Goal: Task Accomplishment & Management: Use online tool/utility

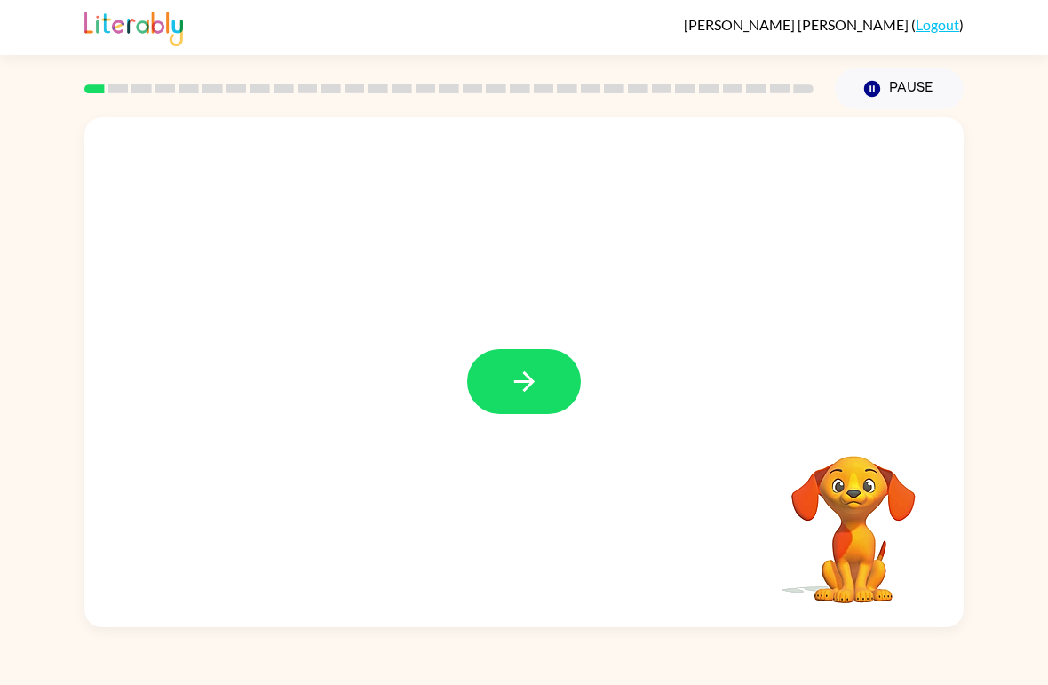
click at [524, 353] on button "button" at bounding box center [524, 381] width 114 height 65
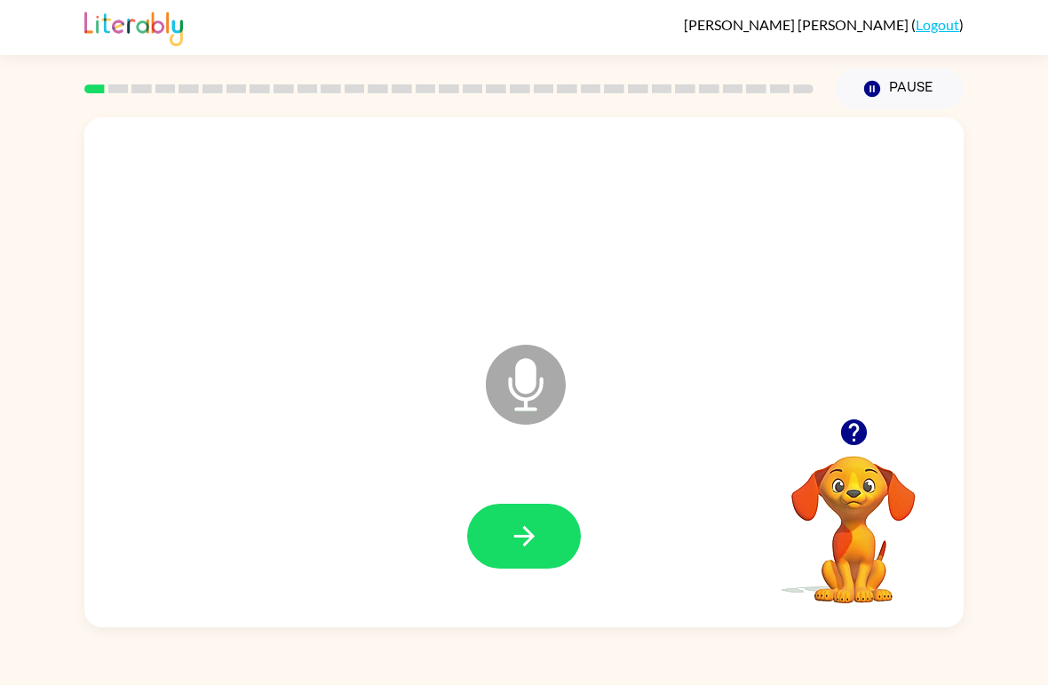
click at [537, 561] on button "button" at bounding box center [524, 536] width 114 height 65
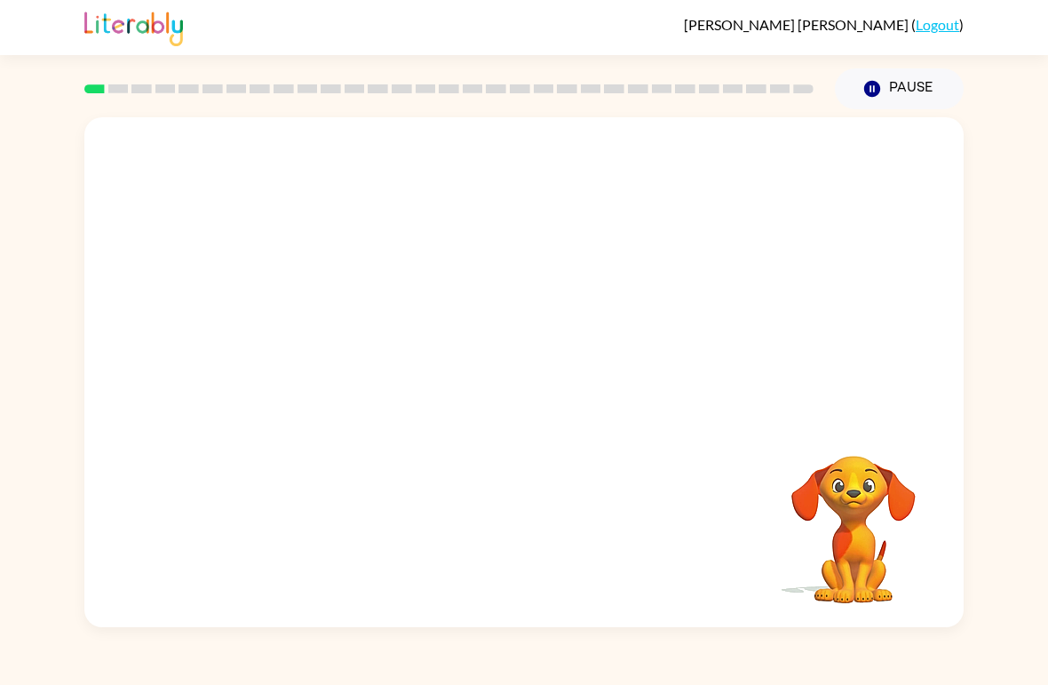
click at [1022, 552] on div "Your browser must support playing .mp4 files to use Literably. Please try using…" at bounding box center [524, 368] width 1048 height 518
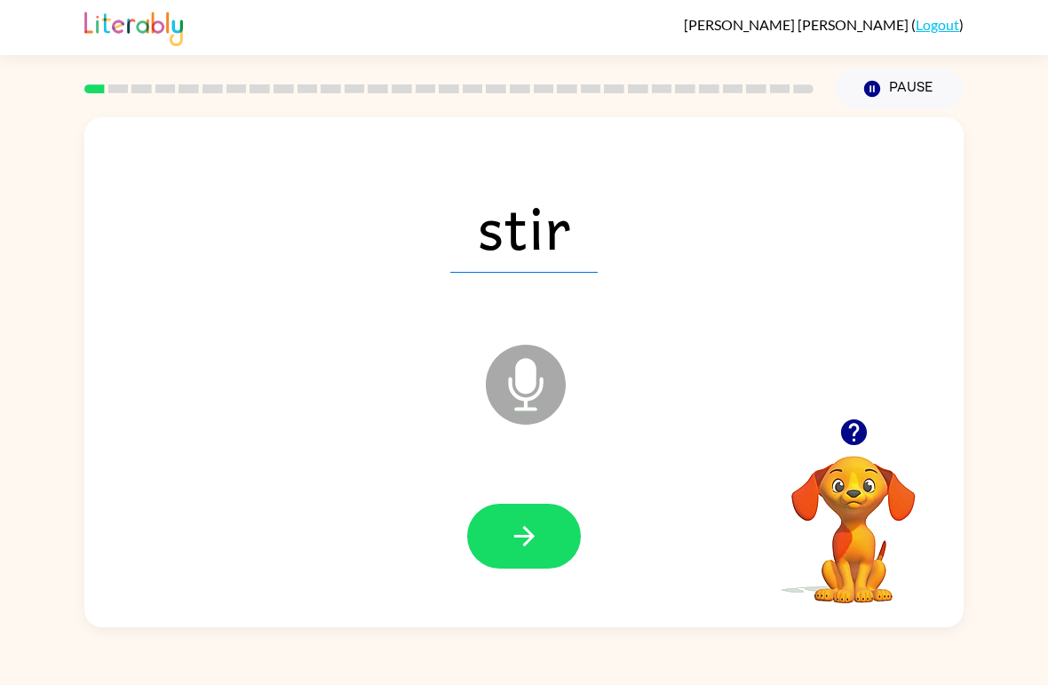
click at [511, 521] on button "button" at bounding box center [524, 536] width 114 height 65
click at [511, 558] on button "button" at bounding box center [524, 536] width 114 height 65
click at [541, 545] on button "button" at bounding box center [524, 536] width 114 height 65
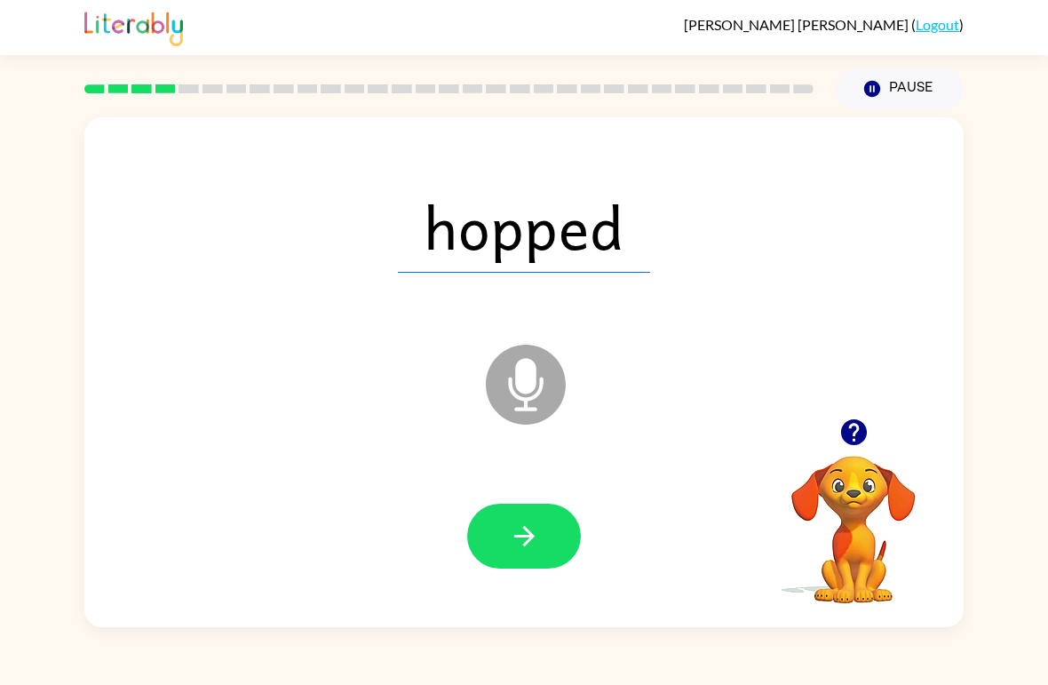
click at [525, 513] on button "button" at bounding box center [524, 536] width 114 height 65
click at [535, 538] on icon "button" at bounding box center [524, 536] width 31 height 31
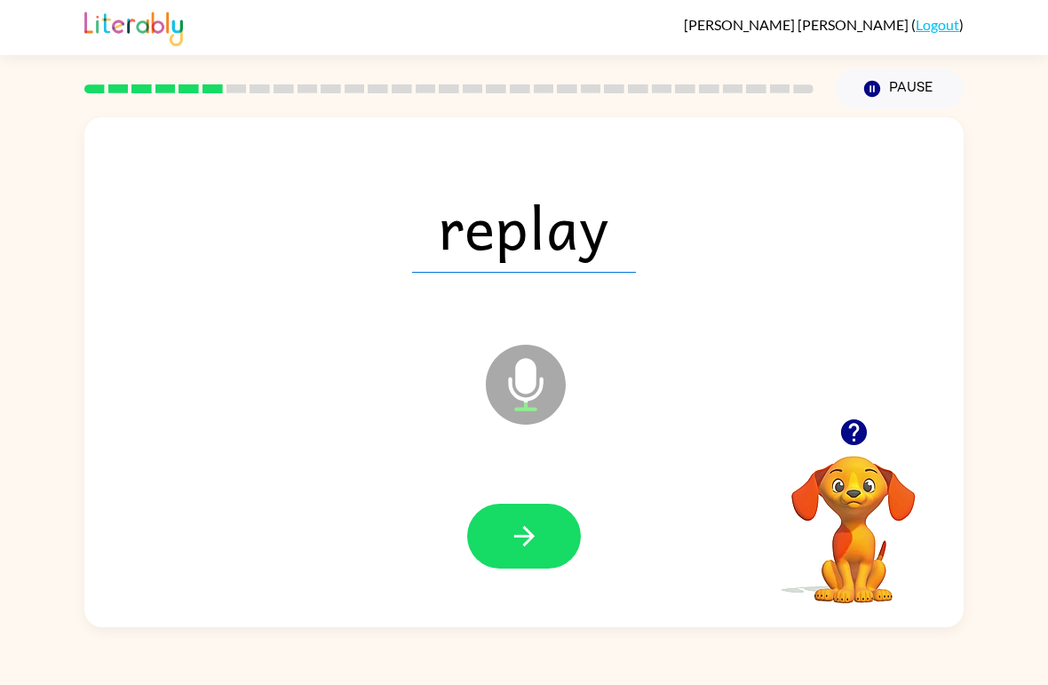
click at [539, 529] on icon "button" at bounding box center [524, 536] width 31 height 31
click at [519, 553] on button "button" at bounding box center [524, 536] width 114 height 65
click at [569, 550] on button "button" at bounding box center [524, 536] width 114 height 65
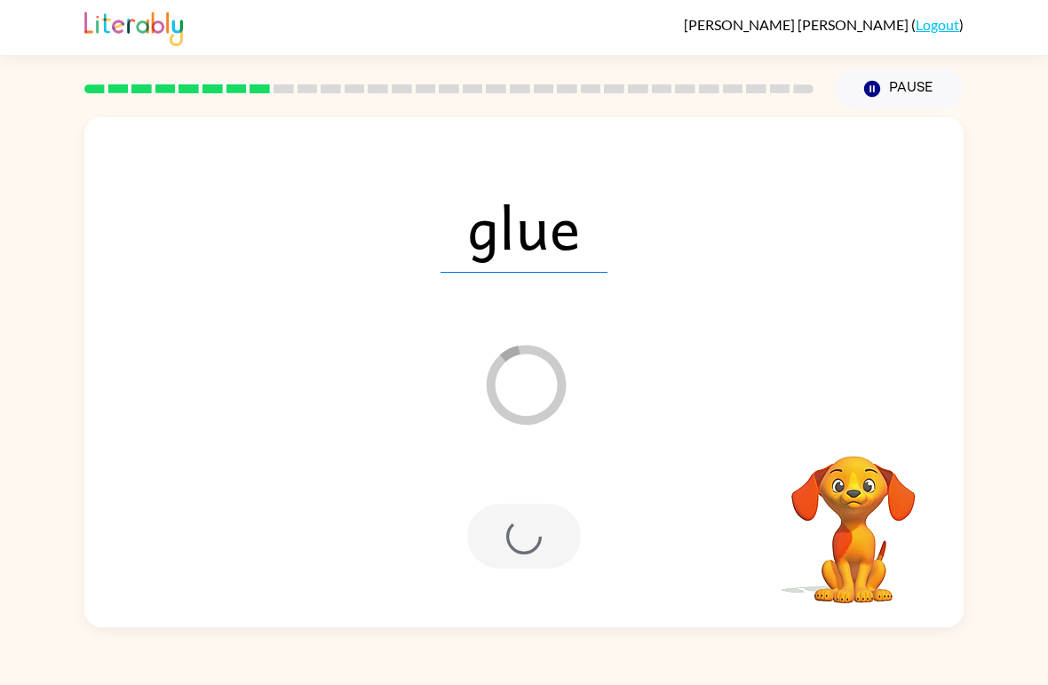
click at [564, 589] on div at bounding box center [524, 537] width 844 height 147
click at [550, 563] on div at bounding box center [524, 536] width 114 height 65
click at [883, 84] on button "Pause Pause" at bounding box center [899, 88] width 129 height 41
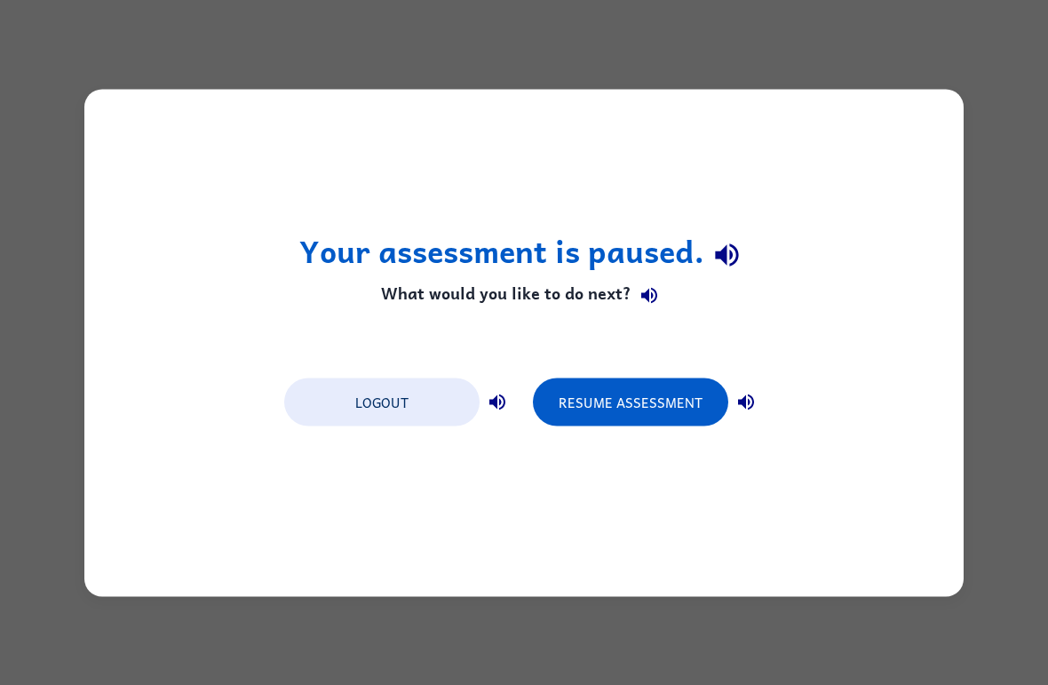
click at [629, 393] on button "Resume Assessment" at bounding box center [630, 402] width 195 height 48
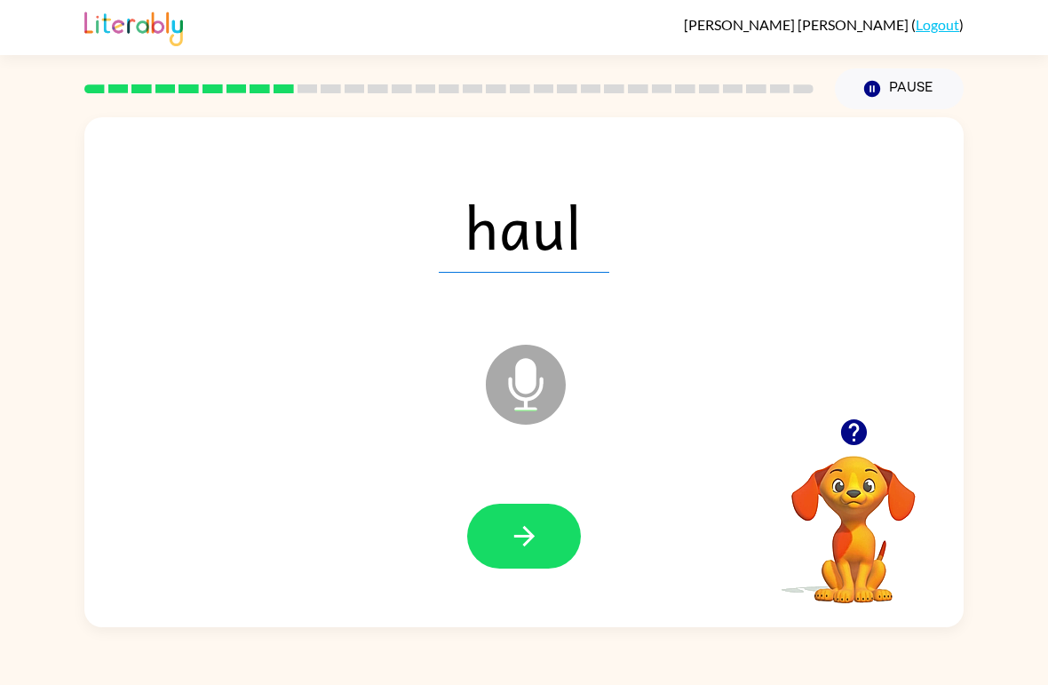
click at [556, 531] on button "button" at bounding box center [524, 536] width 114 height 65
click at [511, 523] on icon "button" at bounding box center [524, 536] width 31 height 31
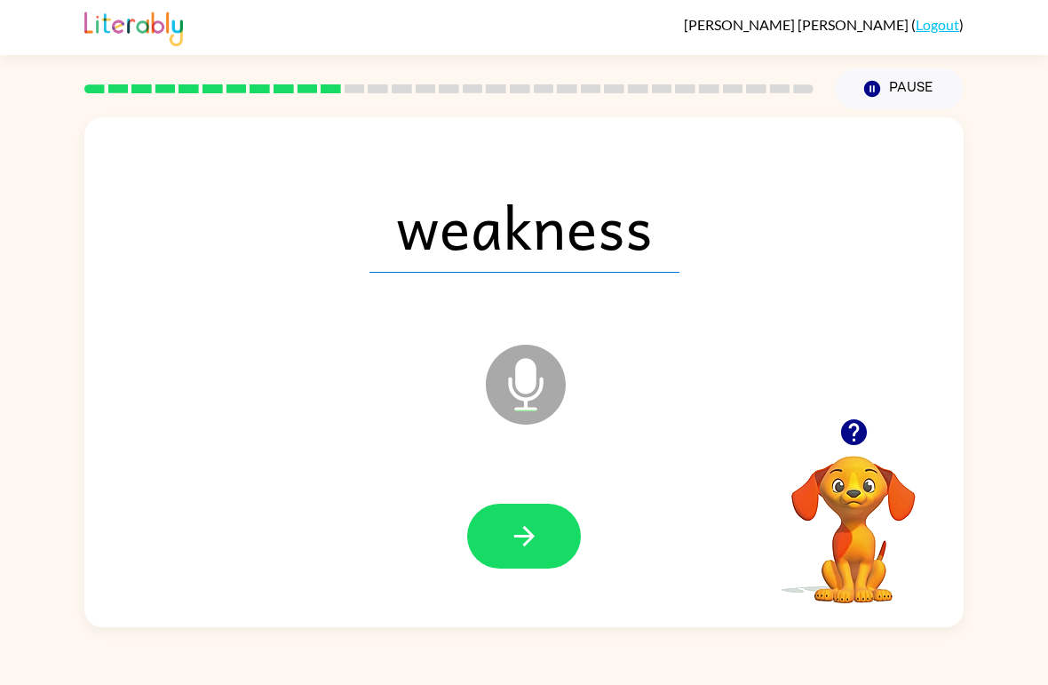
click at [530, 532] on icon "button" at bounding box center [524, 536] width 31 height 31
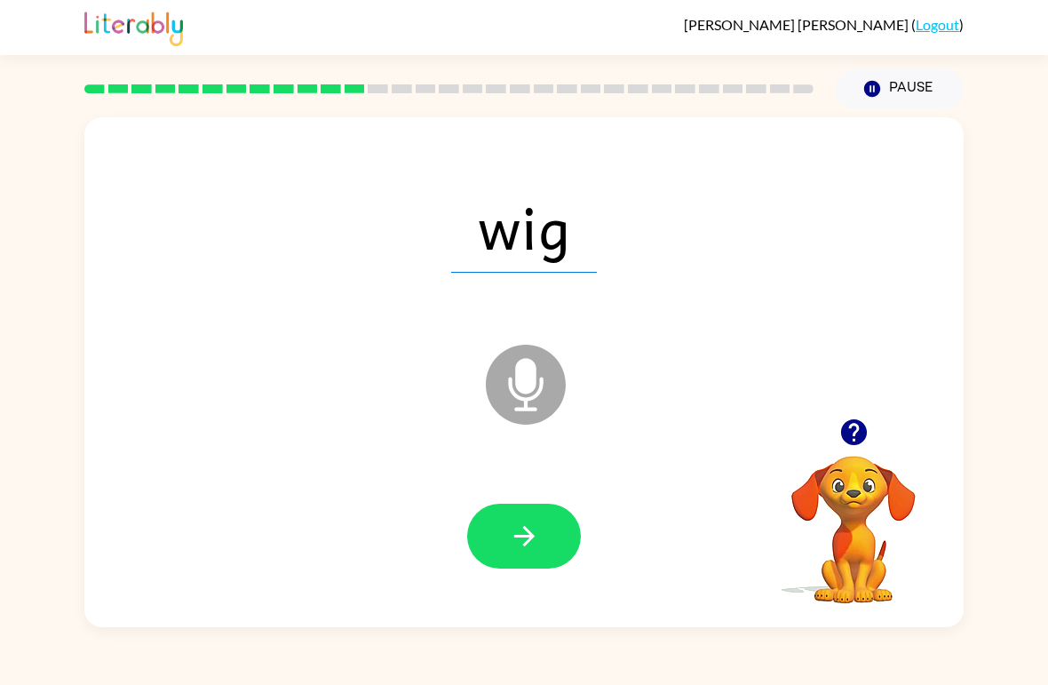
click at [554, 558] on button "button" at bounding box center [524, 536] width 114 height 65
click at [533, 537] on icon "button" at bounding box center [523, 536] width 20 height 20
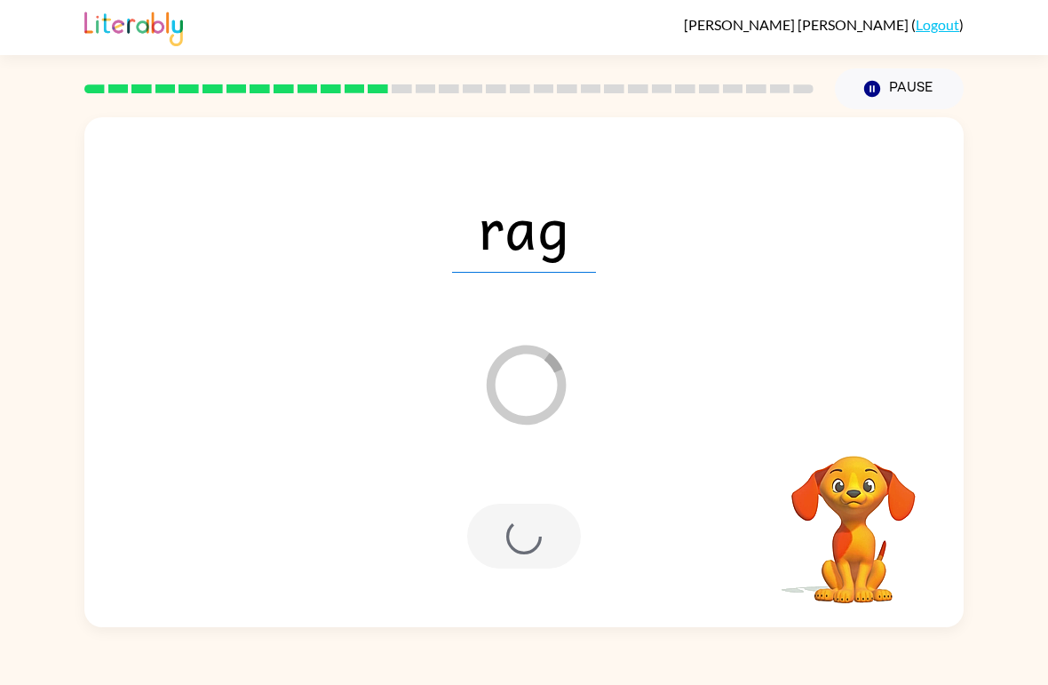
click at [874, 84] on icon "button" at bounding box center [872, 89] width 16 height 16
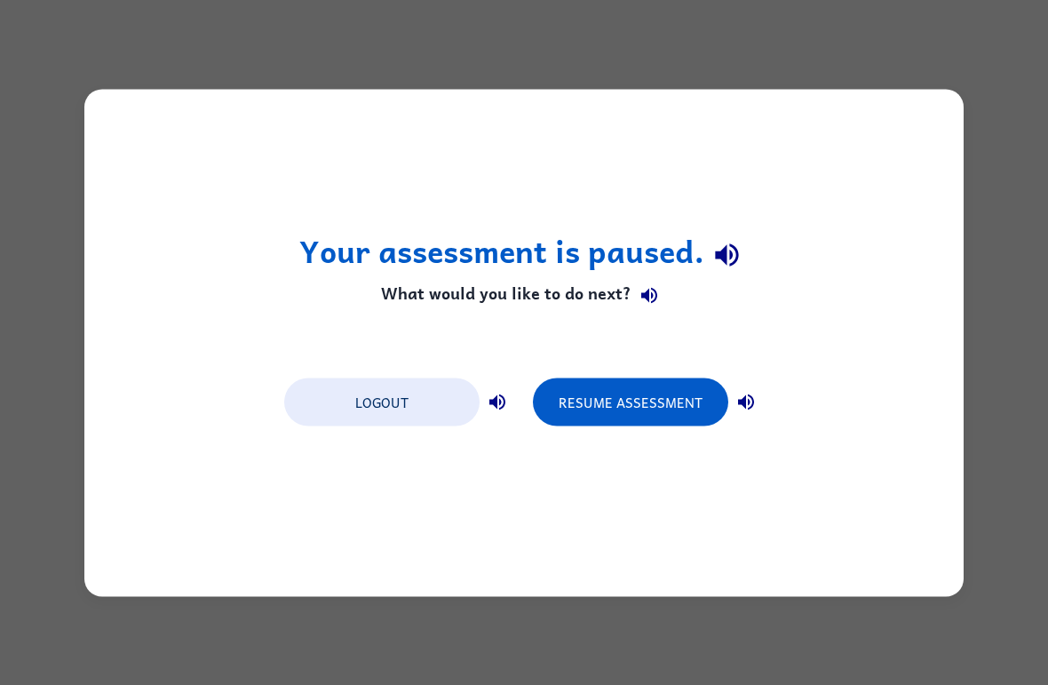
click at [674, 386] on button "Resume Assessment" at bounding box center [630, 402] width 195 height 48
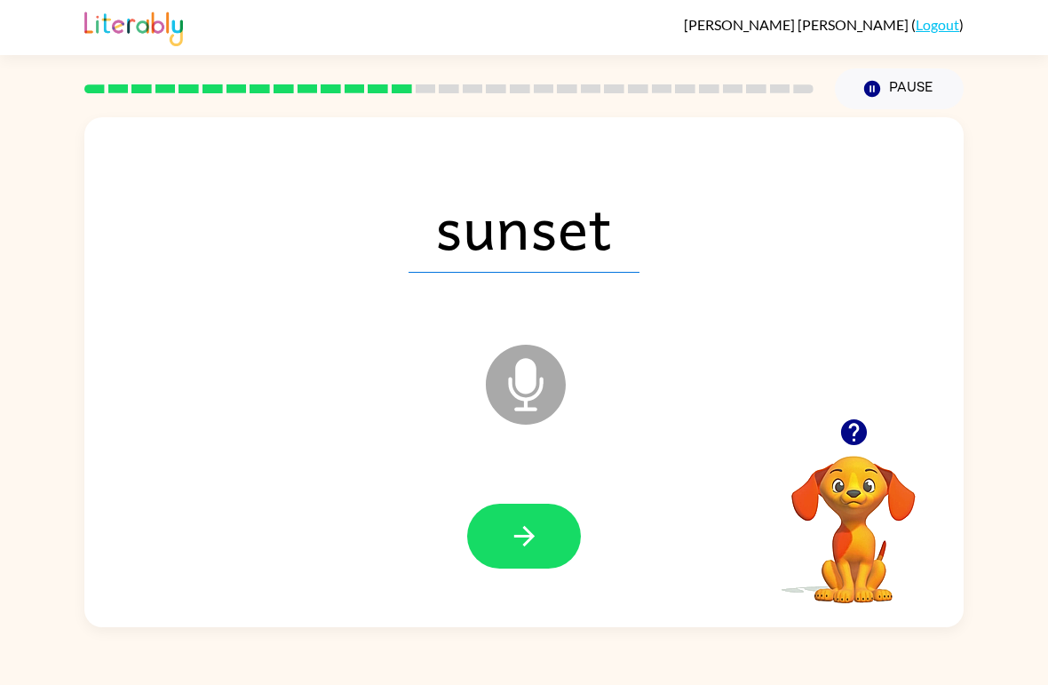
click at [565, 553] on button "button" at bounding box center [524, 536] width 114 height 65
click at [549, 521] on button "button" at bounding box center [524, 536] width 114 height 65
click at [473, 538] on button "button" at bounding box center [524, 536] width 114 height 65
click at [523, 514] on button "button" at bounding box center [524, 536] width 114 height 65
click at [533, 530] on icon "button" at bounding box center [524, 536] width 31 height 31
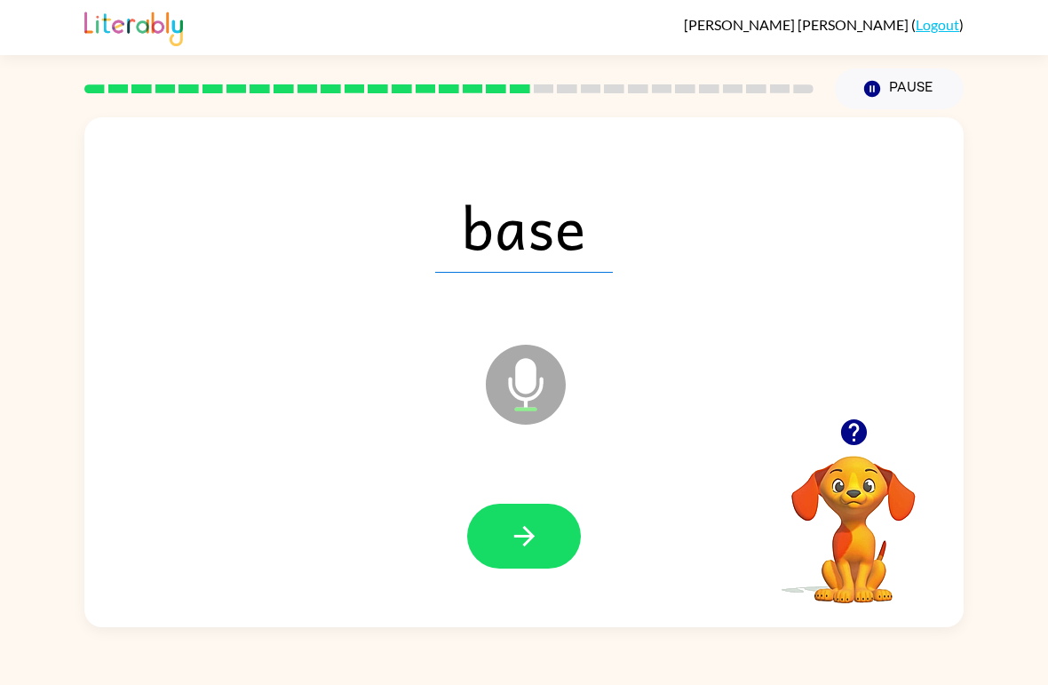
click at [535, 534] on icon "button" at bounding box center [524, 536] width 31 height 31
click at [539, 535] on icon "button" at bounding box center [524, 536] width 31 height 31
click at [537, 520] on button "button" at bounding box center [524, 536] width 114 height 65
click at [513, 550] on icon "button" at bounding box center [524, 536] width 31 height 31
click at [546, 527] on button "button" at bounding box center [524, 536] width 114 height 65
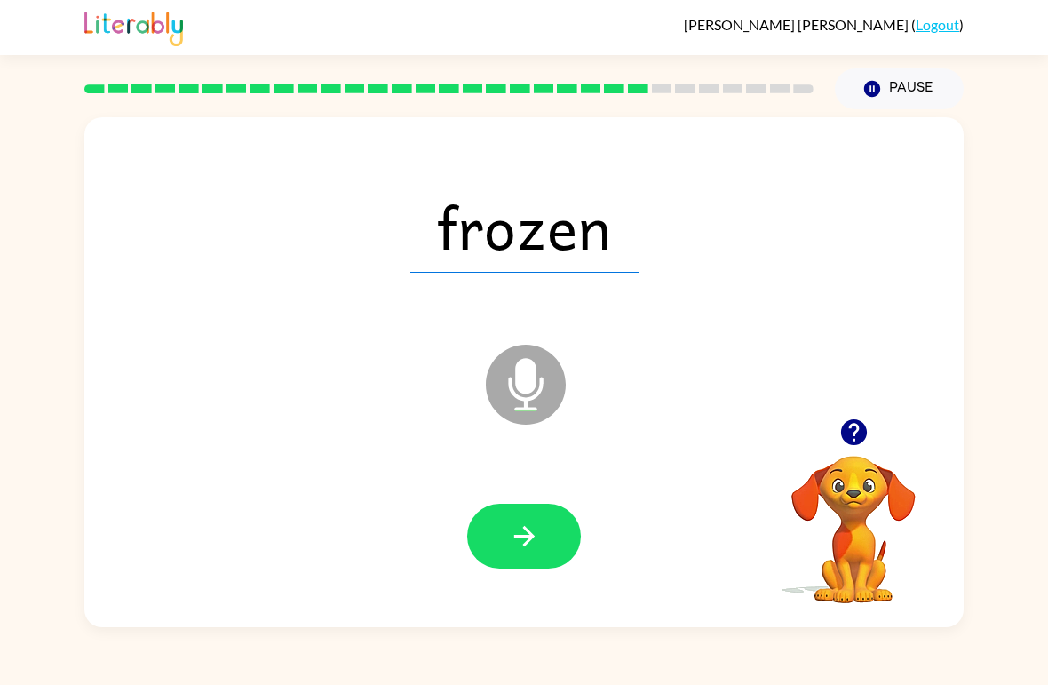
click at [488, 556] on button "button" at bounding box center [524, 536] width 114 height 65
click at [501, 541] on button "button" at bounding box center [524, 536] width 114 height 65
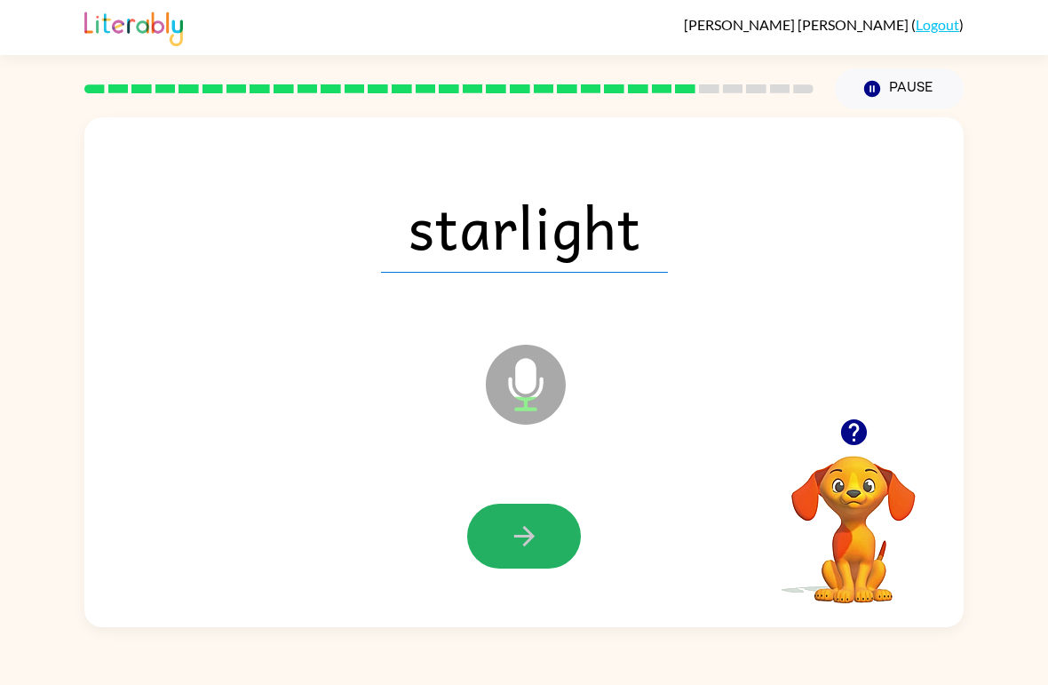
click at [505, 539] on button "button" at bounding box center [524, 536] width 114 height 65
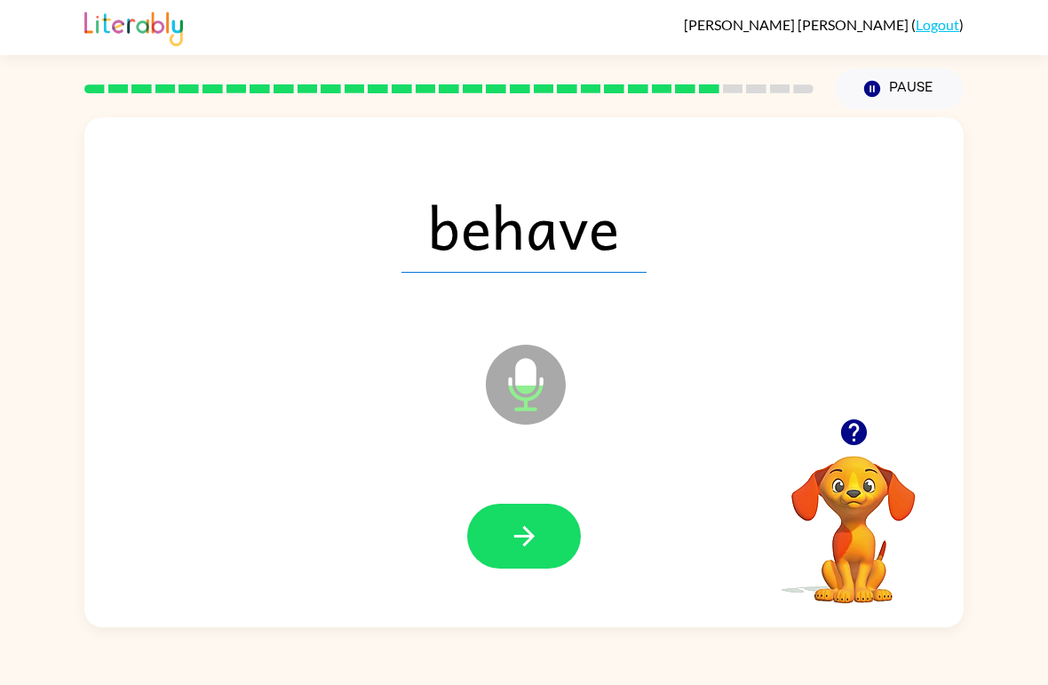
click at [505, 536] on button "button" at bounding box center [524, 536] width 114 height 65
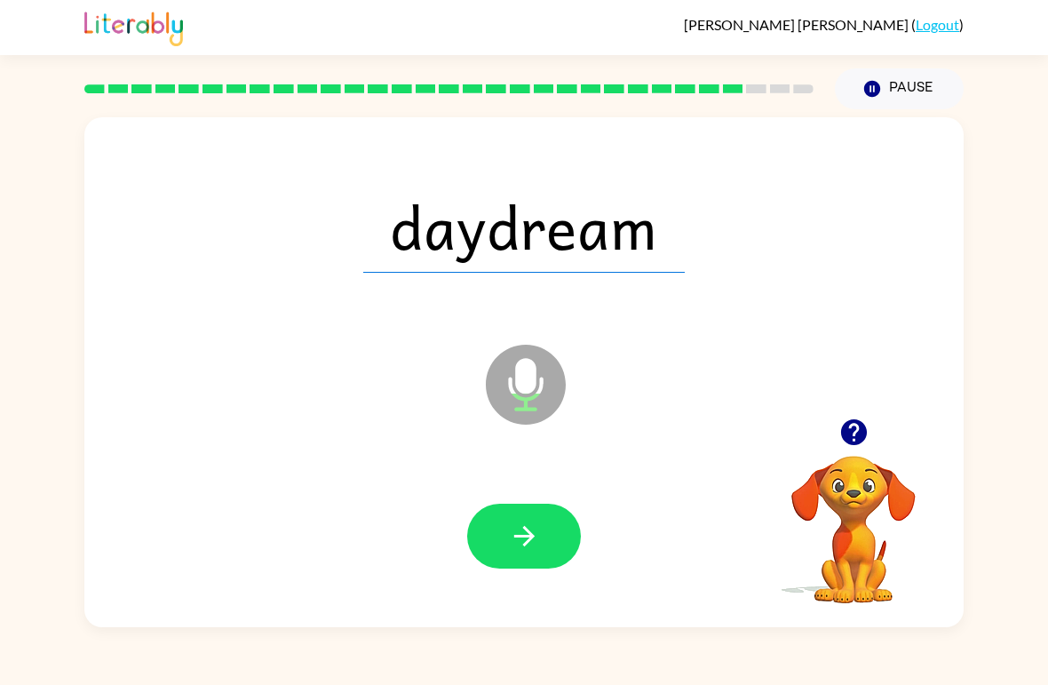
click at [490, 508] on button "button" at bounding box center [524, 536] width 114 height 65
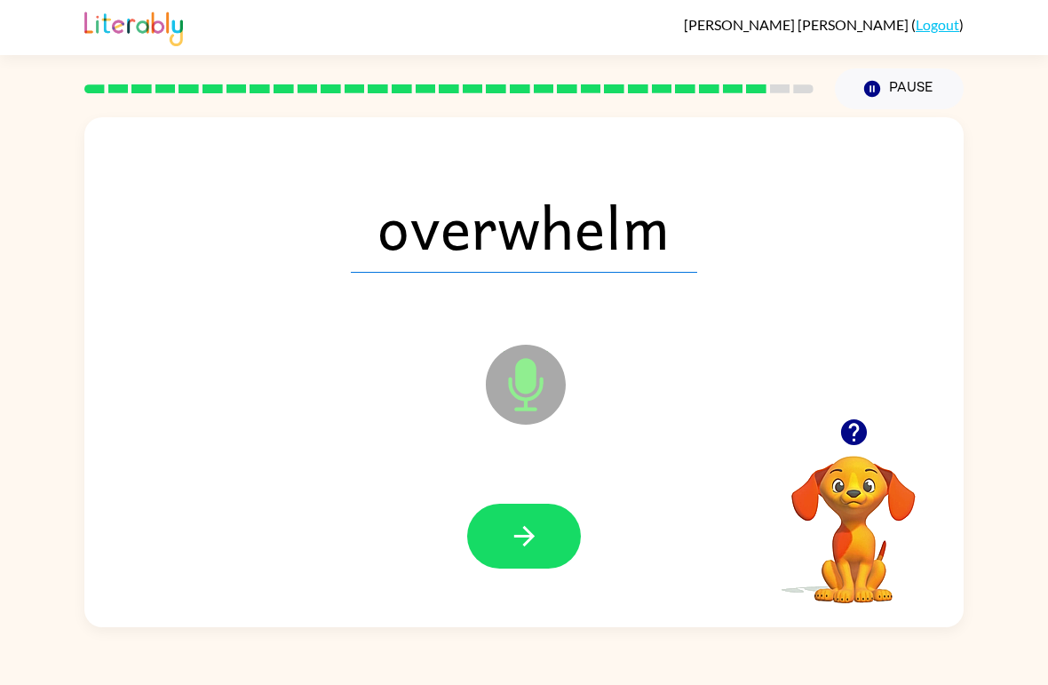
click at [503, 537] on button "button" at bounding box center [524, 536] width 114 height 65
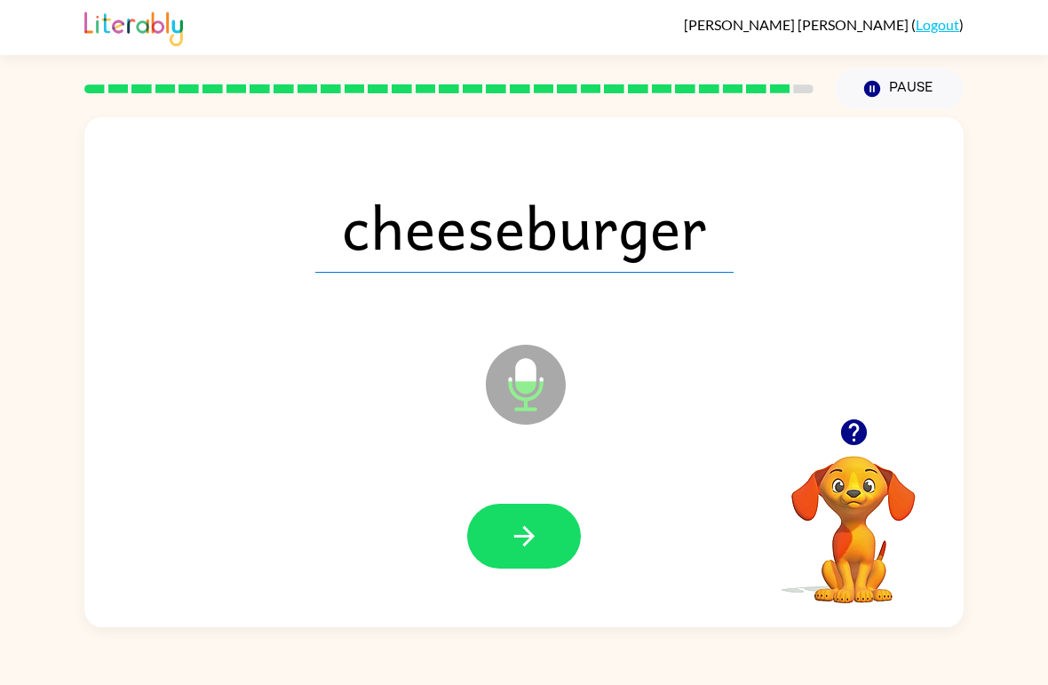
click at [485, 529] on button "button" at bounding box center [524, 536] width 114 height 65
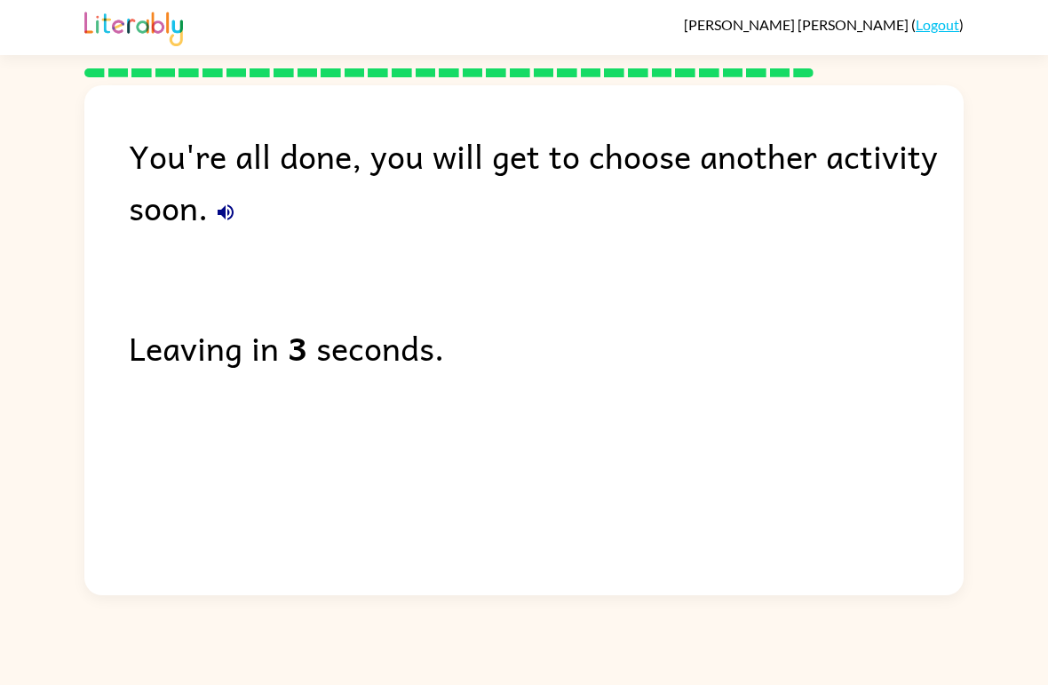
click at [229, 219] on icon "button" at bounding box center [225, 212] width 21 height 21
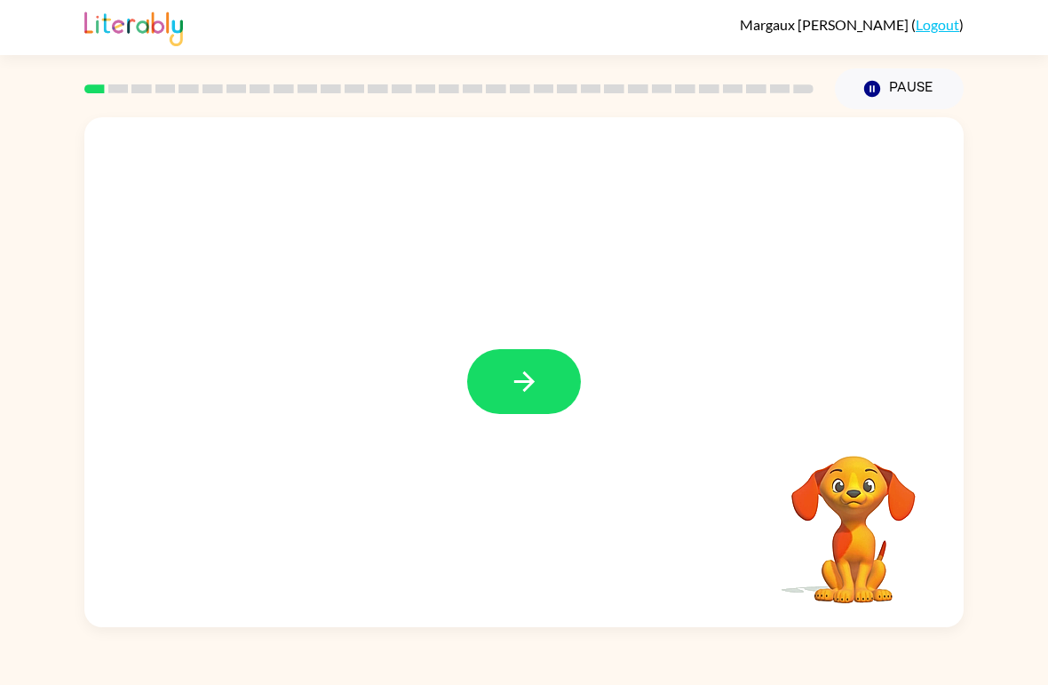
click at [561, 362] on button "button" at bounding box center [524, 381] width 114 height 65
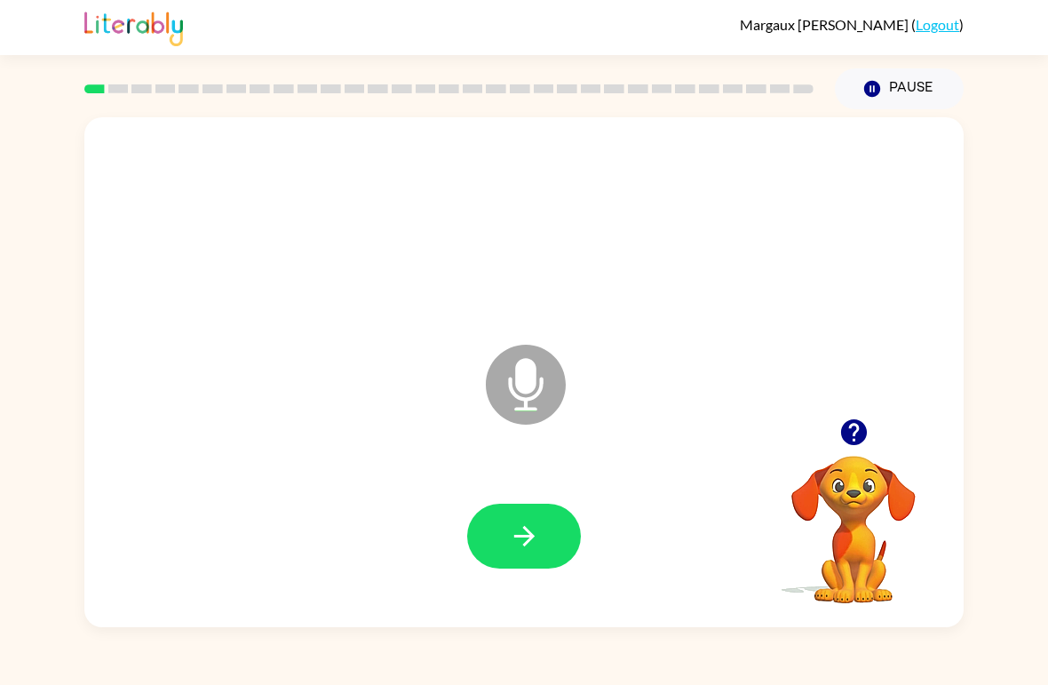
click at [525, 527] on icon "button" at bounding box center [524, 536] width 31 height 31
click at [518, 513] on button "button" at bounding box center [524, 536] width 114 height 65
click at [543, 538] on button "button" at bounding box center [524, 536] width 114 height 65
click at [543, 521] on button "button" at bounding box center [524, 536] width 114 height 65
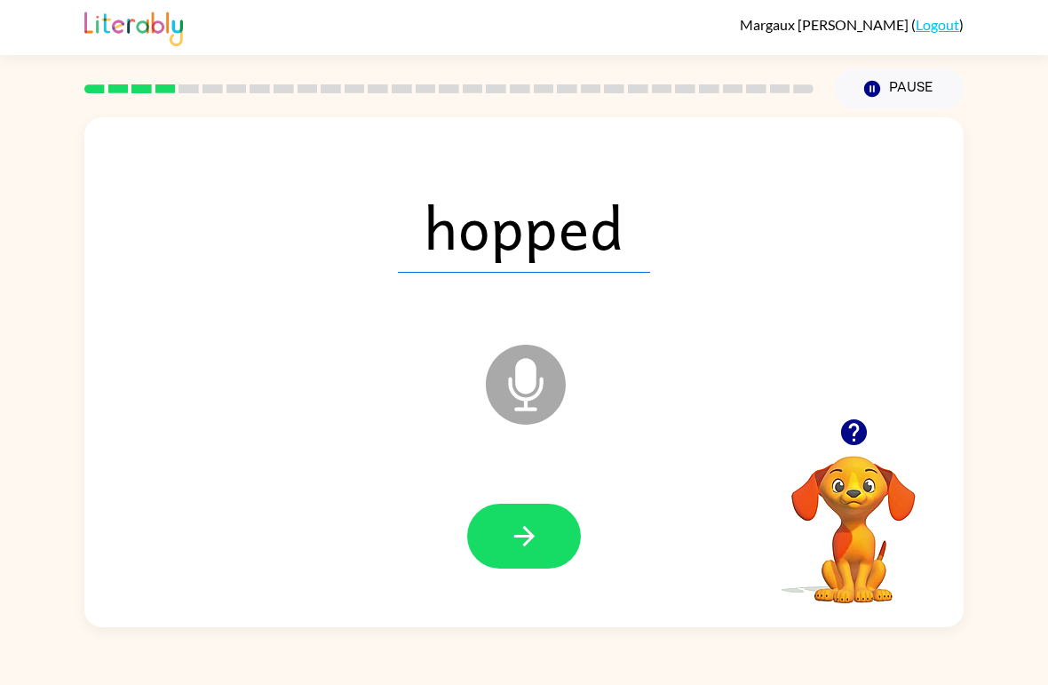
click at [545, 511] on button "button" at bounding box center [524, 536] width 114 height 65
click at [895, 527] on video "Your browser must support playing .mp4 files to use Literably. Please try using…" at bounding box center [854, 517] width 178 height 178
click at [554, 543] on button "button" at bounding box center [524, 536] width 114 height 65
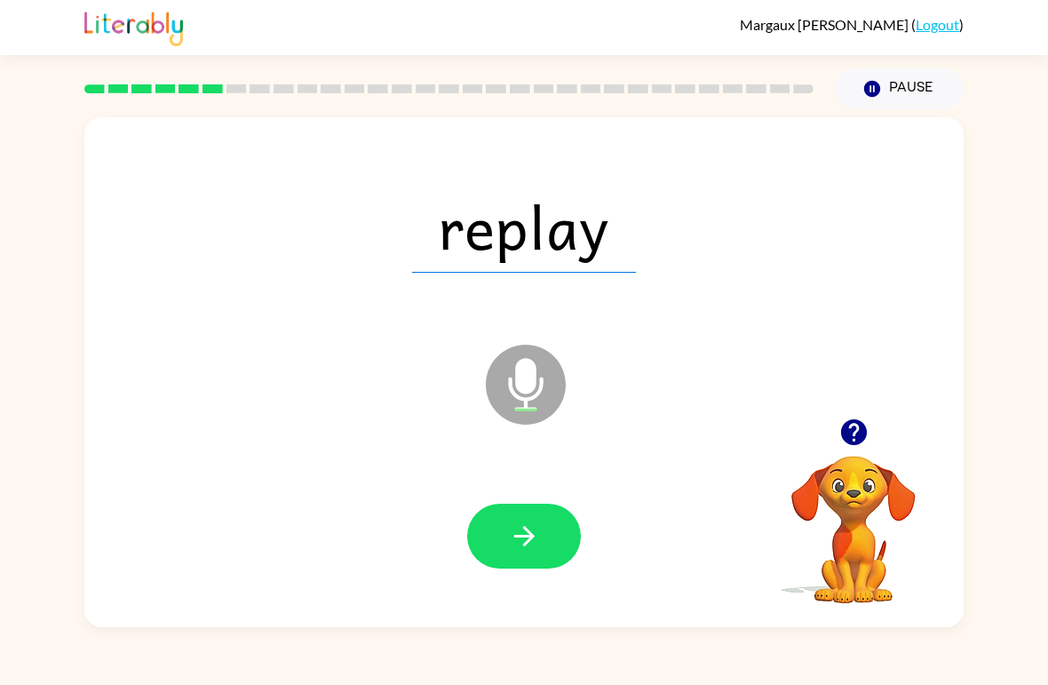
click at [530, 549] on icon "button" at bounding box center [524, 536] width 31 height 31
click at [537, 512] on button "button" at bounding box center [524, 536] width 114 height 65
click at [533, 532] on icon "button" at bounding box center [524, 536] width 31 height 31
click at [550, 522] on button "button" at bounding box center [524, 536] width 114 height 65
click at [537, 521] on icon "button" at bounding box center [524, 536] width 31 height 31
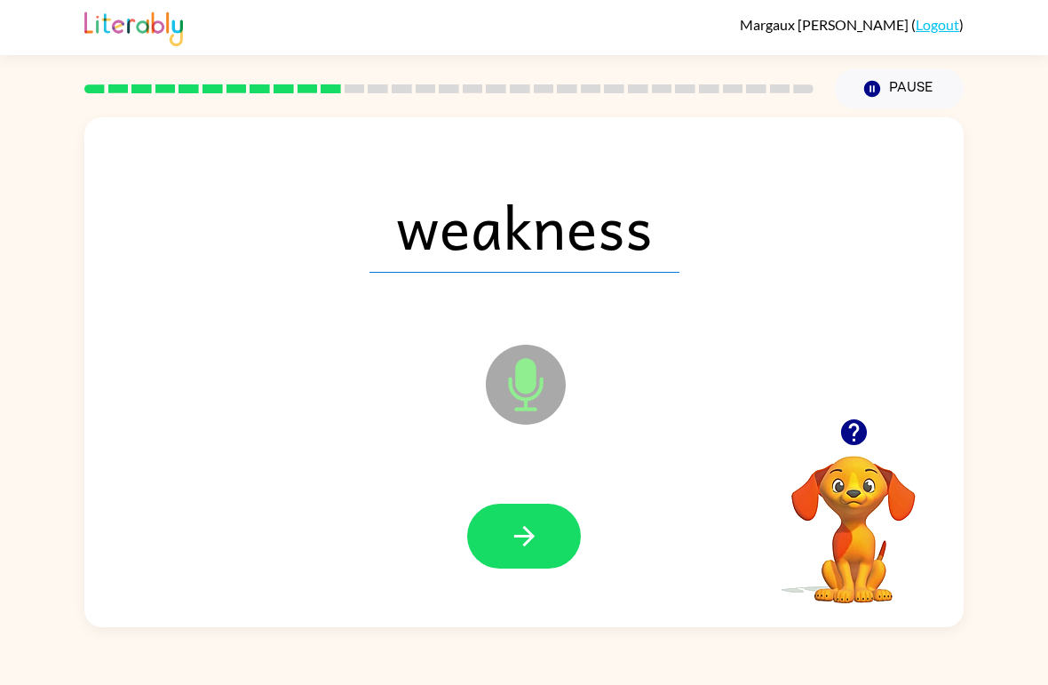
click at [537, 549] on icon "button" at bounding box center [524, 536] width 31 height 31
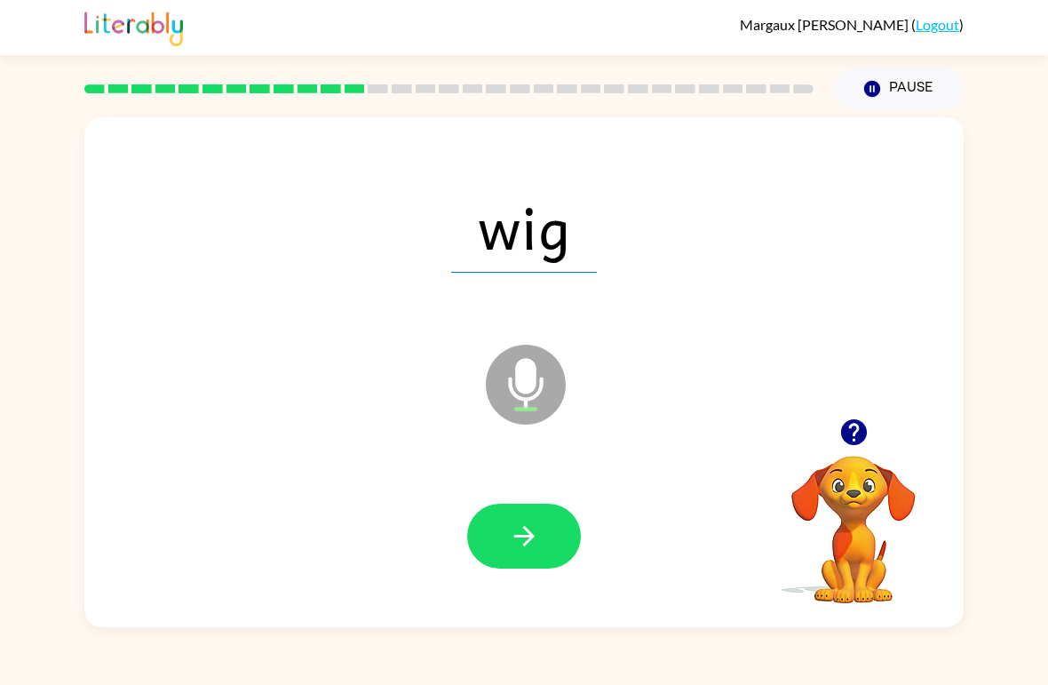
click at [541, 521] on button "button" at bounding box center [524, 536] width 114 height 65
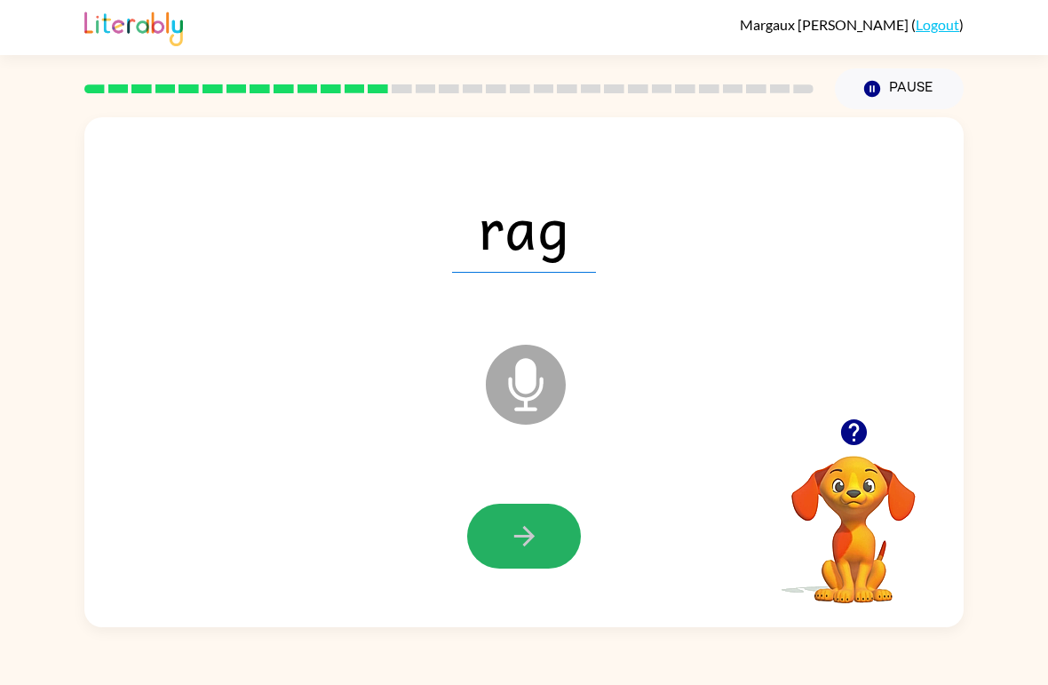
click at [568, 546] on button "button" at bounding box center [524, 536] width 114 height 65
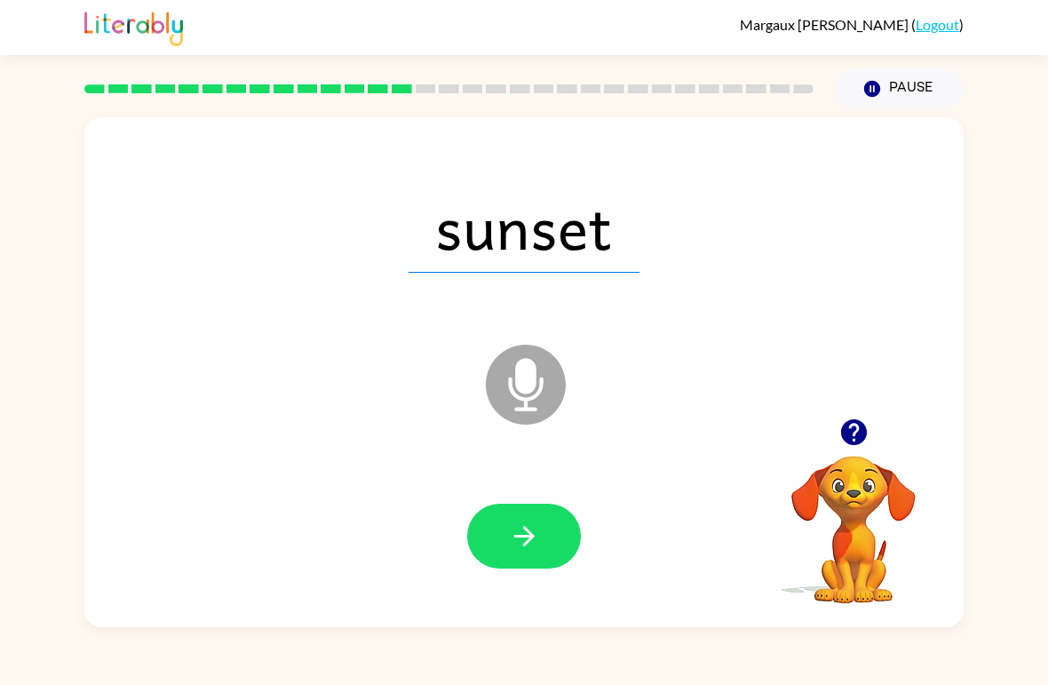
click at [534, 539] on icon "button" at bounding box center [524, 536] width 31 height 31
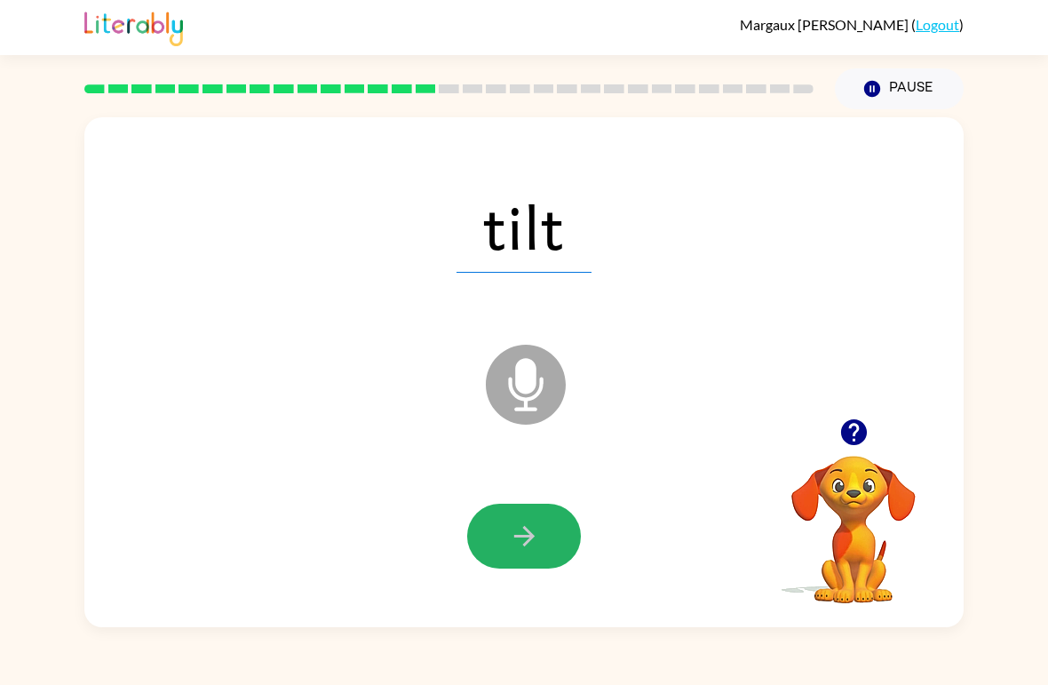
click at [567, 539] on button "button" at bounding box center [524, 536] width 114 height 65
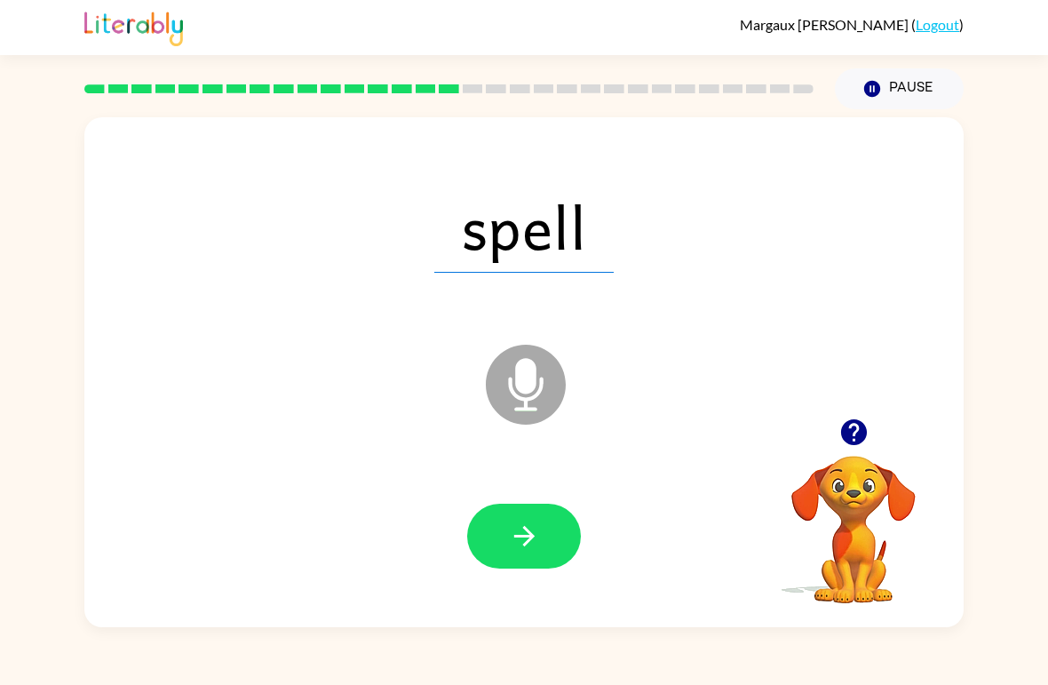
click at [573, 530] on button "button" at bounding box center [524, 536] width 114 height 65
click at [520, 513] on button "button" at bounding box center [524, 536] width 114 height 65
click at [542, 530] on button "button" at bounding box center [524, 536] width 114 height 65
click at [539, 525] on icon "button" at bounding box center [524, 536] width 31 height 31
click at [552, 529] on button "button" at bounding box center [524, 536] width 114 height 65
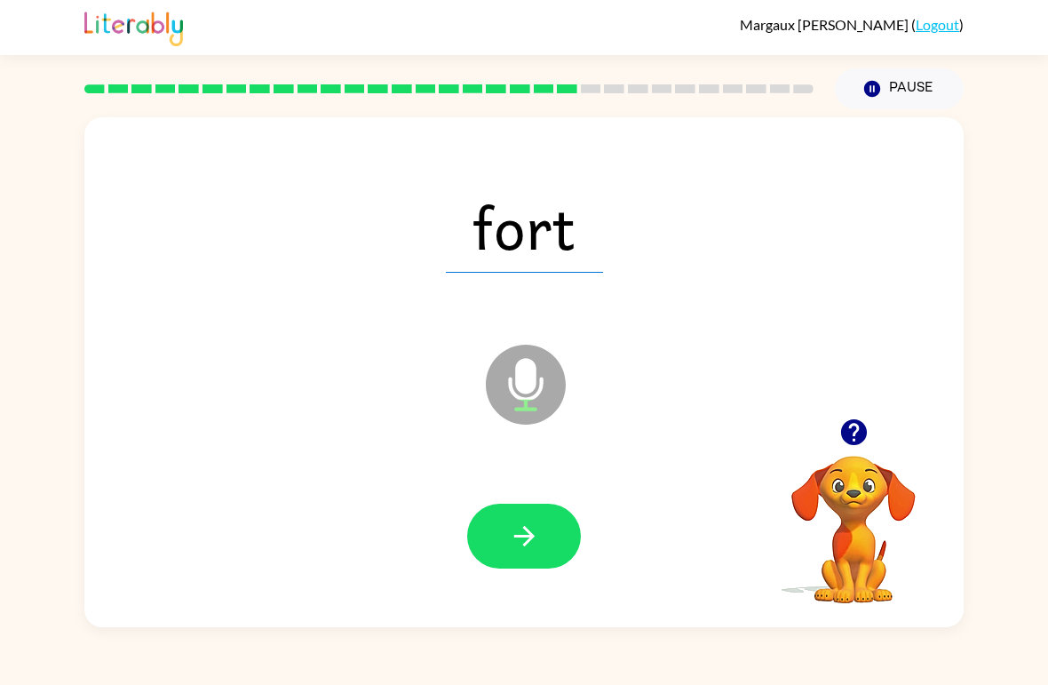
click at [545, 523] on button "button" at bounding box center [524, 536] width 114 height 65
click at [560, 542] on button "button" at bounding box center [524, 536] width 114 height 65
click at [535, 525] on icon "button" at bounding box center [524, 536] width 31 height 31
click at [511, 534] on icon "button" at bounding box center [524, 536] width 31 height 31
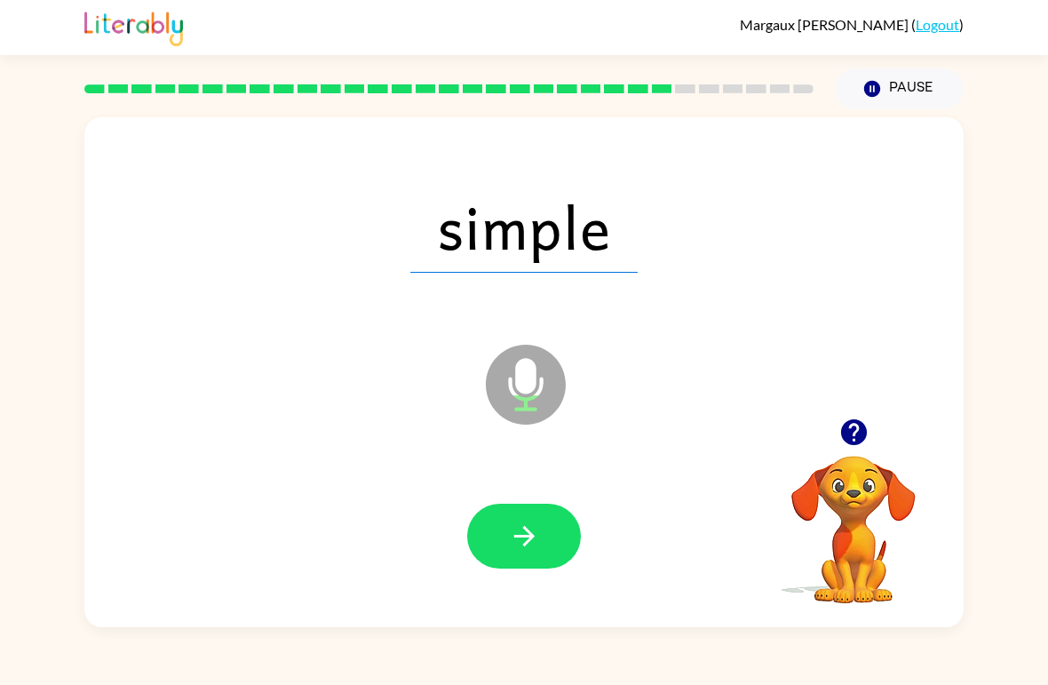
click at [544, 529] on button "button" at bounding box center [524, 536] width 114 height 65
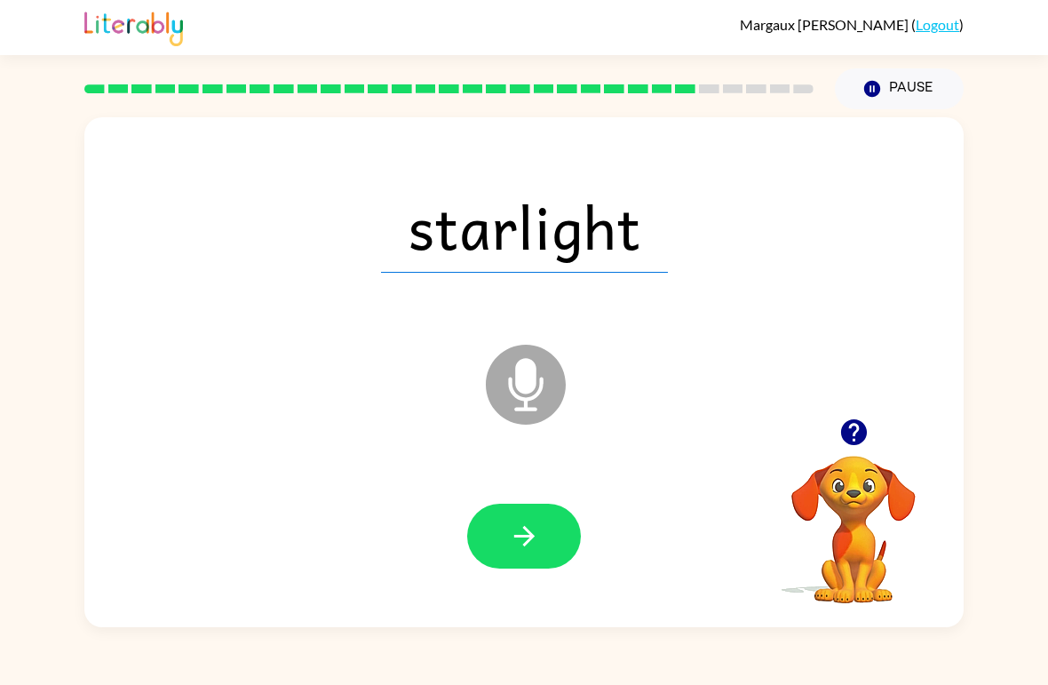
click at [529, 542] on icon "button" at bounding box center [523, 536] width 20 height 20
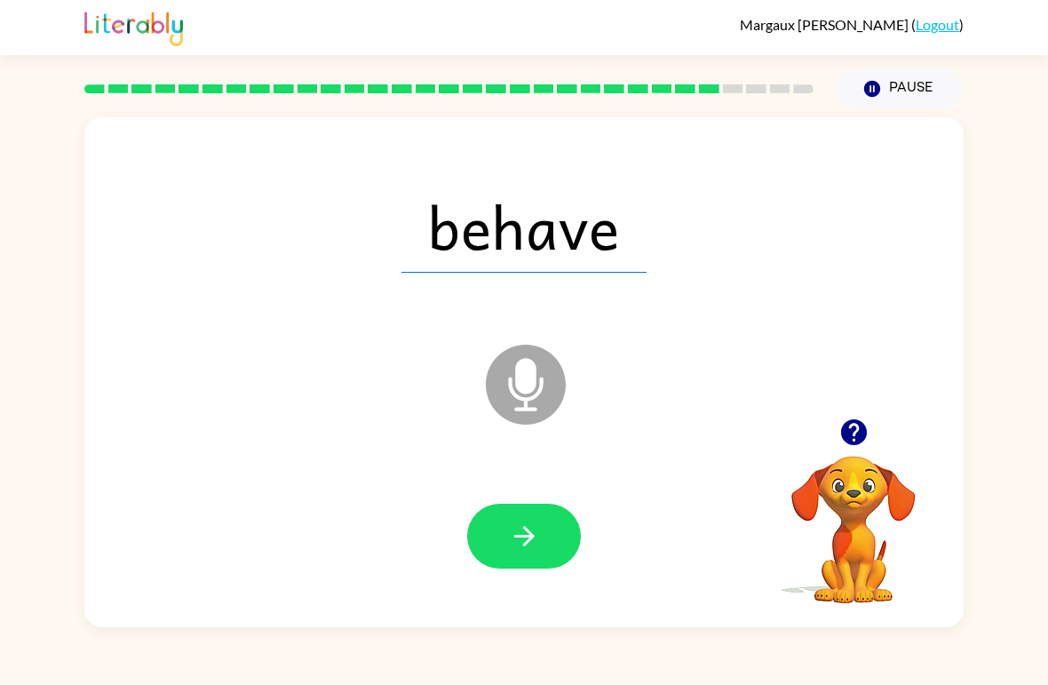
click at [540, 550] on button "button" at bounding box center [524, 536] width 114 height 65
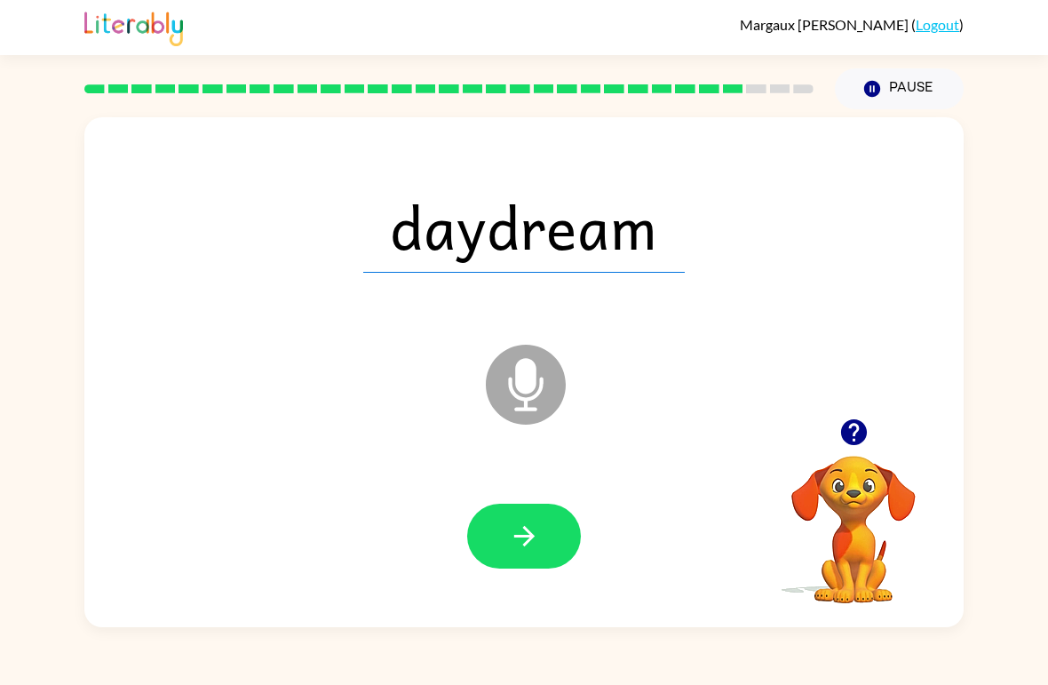
click at [542, 565] on button "button" at bounding box center [524, 536] width 114 height 65
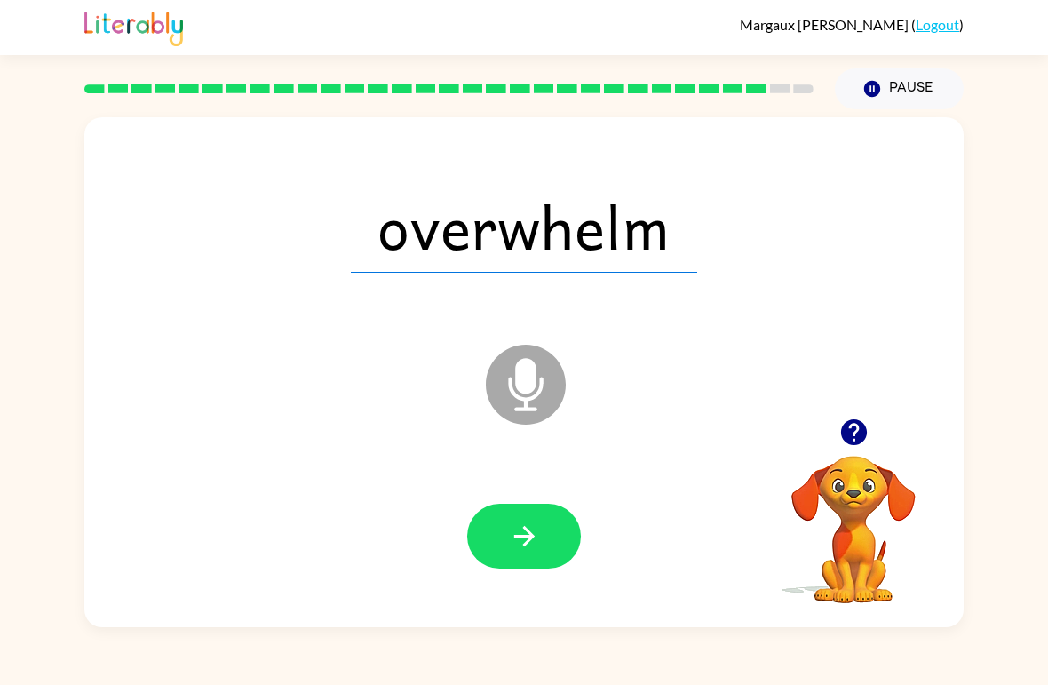
click at [513, 545] on icon "button" at bounding box center [524, 536] width 31 height 31
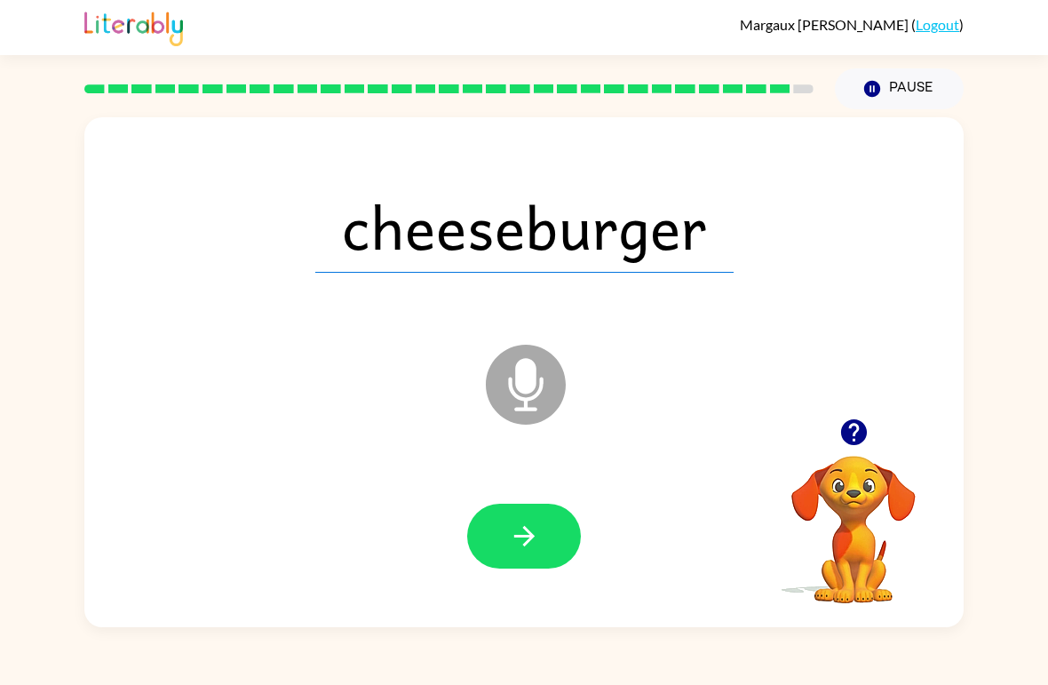
click at [539, 533] on icon "button" at bounding box center [524, 536] width 31 height 31
